Goal: Task Accomplishment & Management: Complete application form

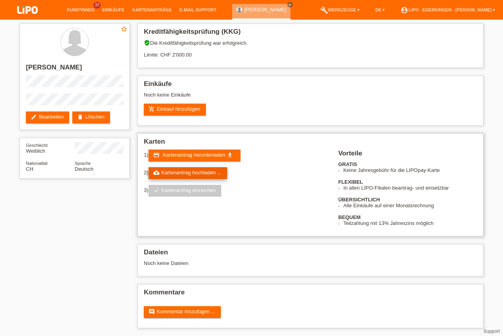
click at [193, 174] on link "cloud_upload Kartenantrag hochladen ..." at bounding box center [187, 173] width 79 height 12
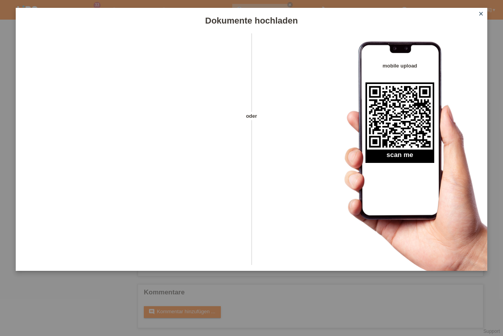
click at [482, 13] on icon "close" at bounding box center [481, 14] width 6 height 6
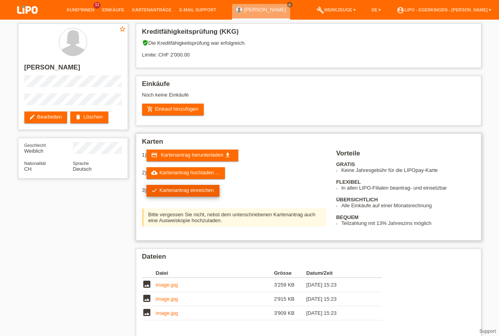
click at [211, 193] on link "check Kartenantrag einreichen" at bounding box center [183, 191] width 73 height 12
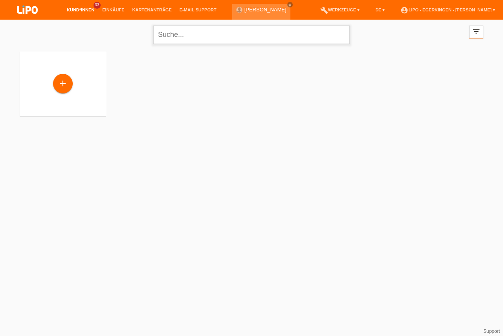
click at [188, 38] on input "text" at bounding box center [251, 35] width 196 height 18
click at [187, 34] on input "text" at bounding box center [251, 35] width 196 height 18
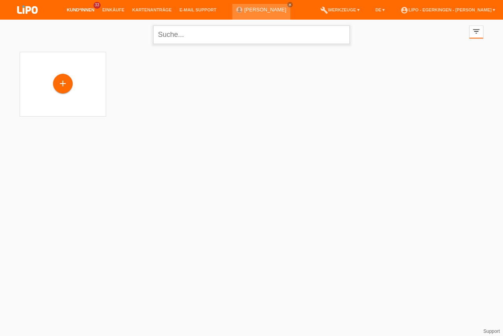
click at [187, 34] on input "text" at bounding box center [251, 35] width 196 height 18
click at [288, 4] on icon "close" at bounding box center [290, 5] width 4 height 4
click at [77, 7] on li "Kund*innen 33" at bounding box center [80, 10] width 35 height 20
click at [79, 11] on link "Kund*innen" at bounding box center [80, 9] width 35 height 5
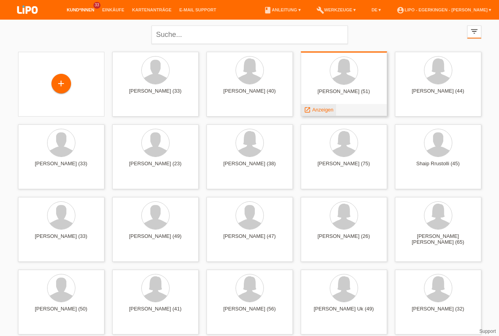
click at [321, 110] on span "Anzeigen" at bounding box center [322, 110] width 21 height 6
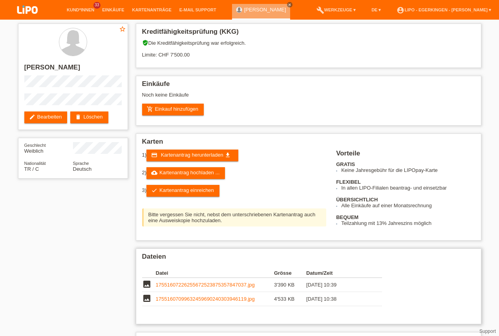
click at [205, 286] on link "17551607226255672523875357847037.jpg" at bounding box center [205, 285] width 99 height 6
click at [214, 175] on link "cloud_upload Kartenantrag hochladen ..." at bounding box center [186, 173] width 79 height 12
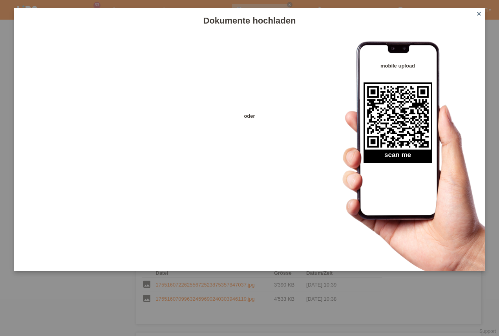
click at [479, 12] on icon "close" at bounding box center [479, 14] width 6 height 6
